Goal: Task Accomplishment & Management: Complete application form

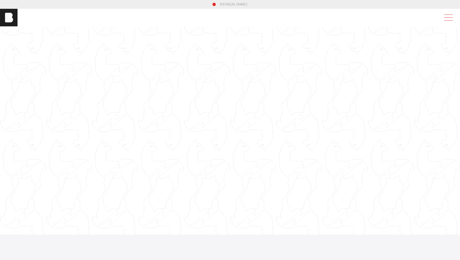
click at [448, 20] on span at bounding box center [447, 18] width 13 height 10
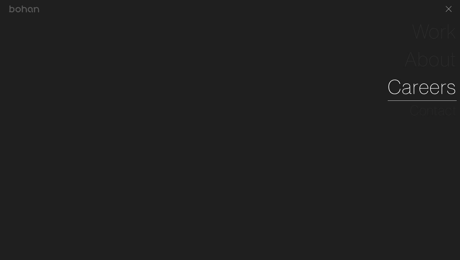
click at [442, 91] on link "Careers" at bounding box center [422, 87] width 69 height 28
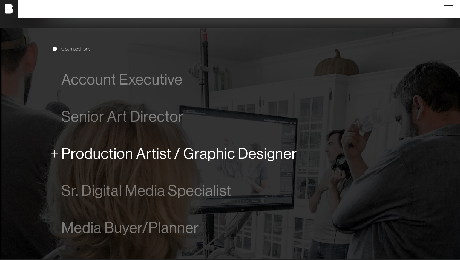
scroll to position [303, 0]
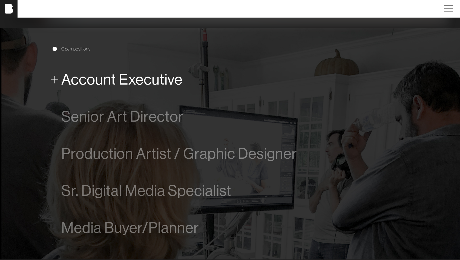
click at [112, 79] on span "Account Executive" at bounding box center [121, 79] width 121 height 17
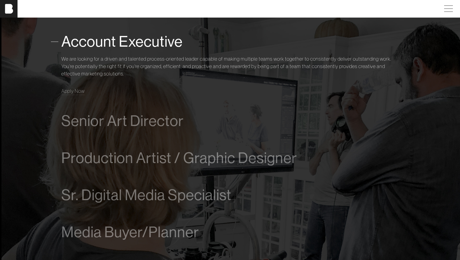
scroll to position [321, 0]
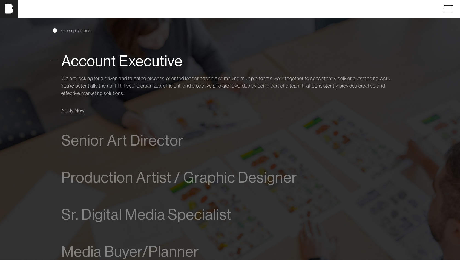
click at [73, 109] on span "Apply Now" at bounding box center [72, 110] width 23 height 6
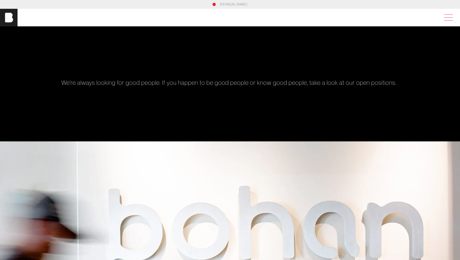
scroll to position [0, 0]
click at [452, 20] on span at bounding box center [447, 18] width 13 height 10
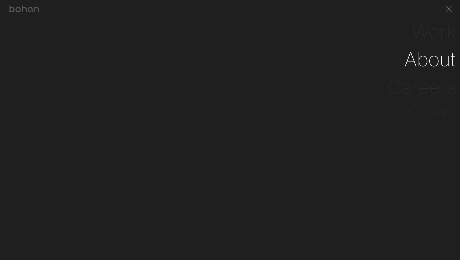
click at [431, 65] on link "About" at bounding box center [431, 59] width 52 height 28
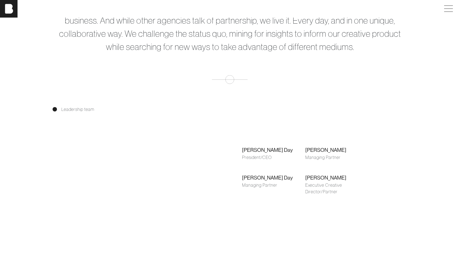
scroll to position [343, 0]
